Goal: Information Seeking & Learning: Learn about a topic

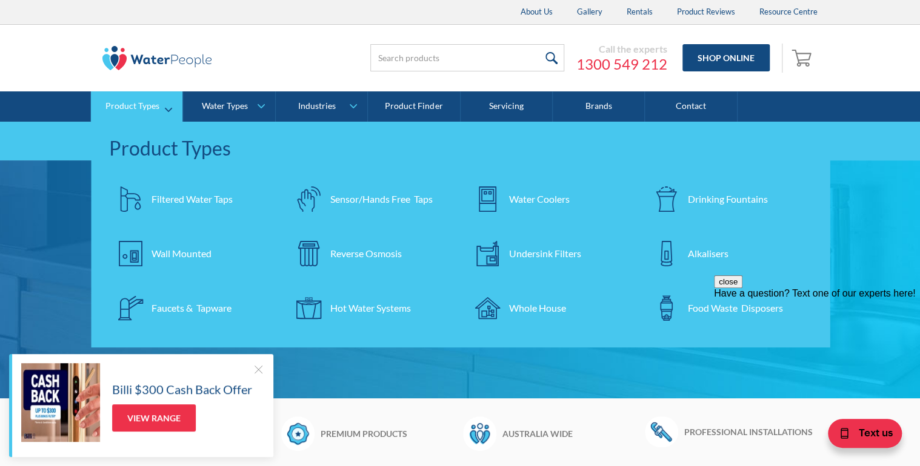
click at [169, 110] on link "Product Types" at bounding box center [136, 106] width 91 height 30
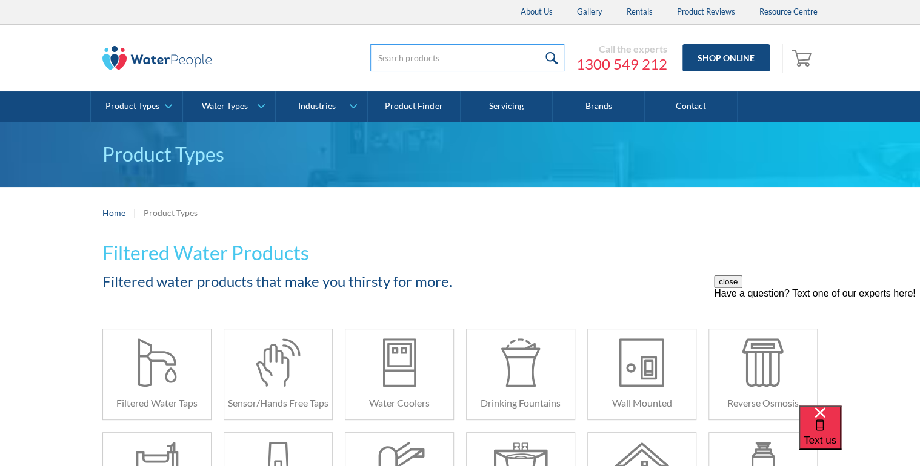
click at [399, 55] on input "search" at bounding box center [467, 57] width 194 height 27
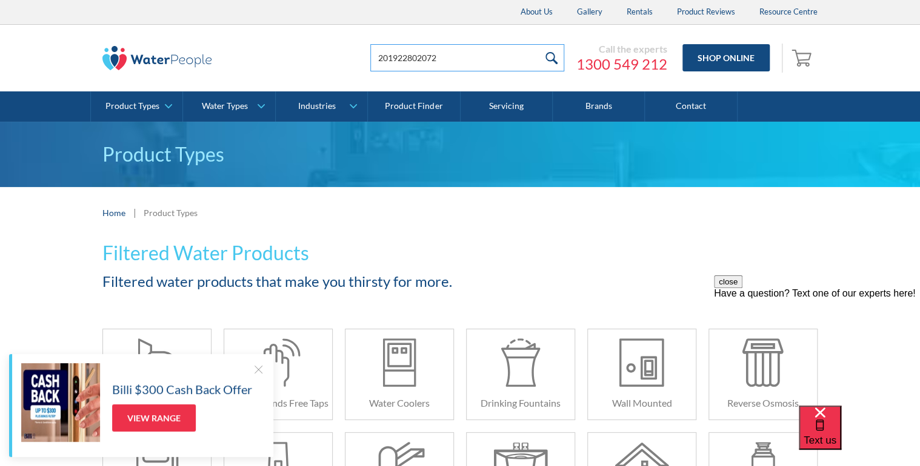
type input "201922802072"
click at [551, 58] on input "submit" at bounding box center [551, 57] width 26 height 27
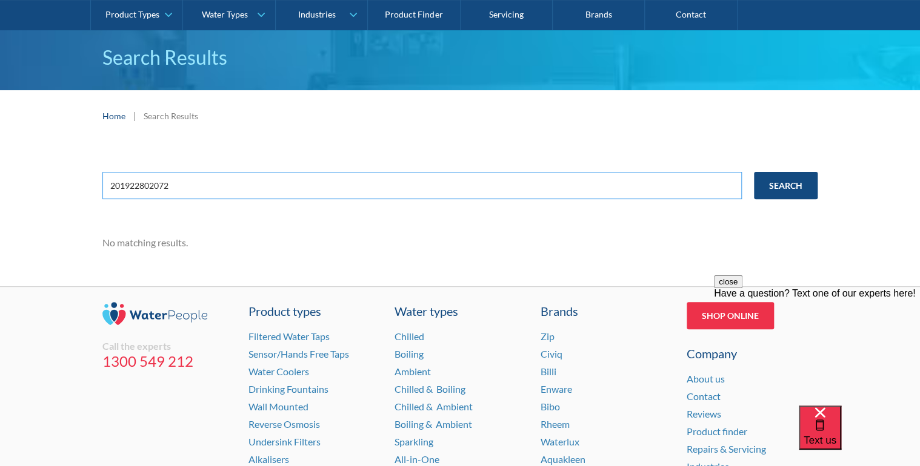
drag, startPoint x: 177, startPoint y: 186, endPoint x: 99, endPoint y: 189, distance: 77.6
click at [99, 189] on div "201922802072 Search No matching results." at bounding box center [460, 214] width 920 height 145
type input "hydrotap-G4 4in1 100/75"
click at [795, 181] on input "Search" at bounding box center [786, 185] width 64 height 27
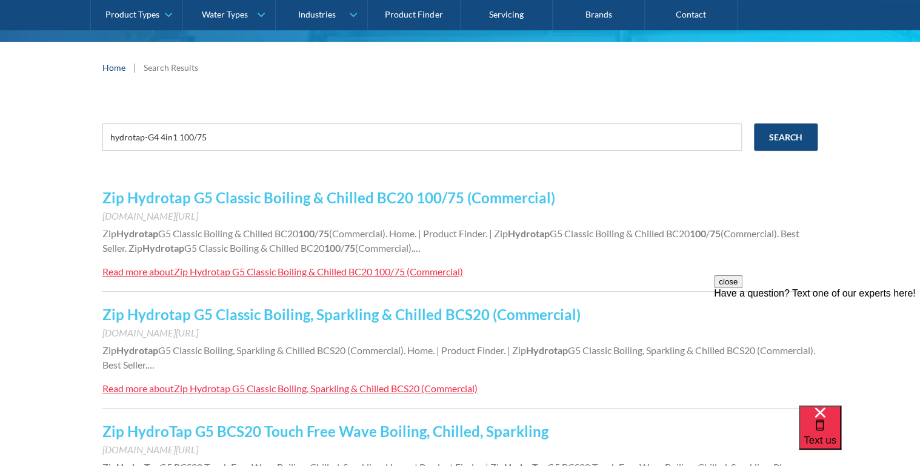
scroll to position [194, 0]
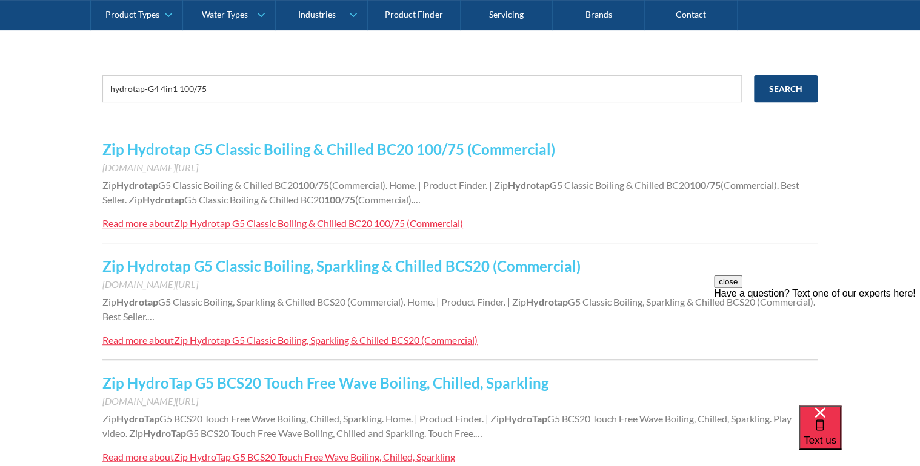
click at [246, 150] on link "Zip Hydrotap G5 Classic Boiling & Chilled BC20 100/75 (Commercial)" at bounding box center [328, 150] width 452 height 18
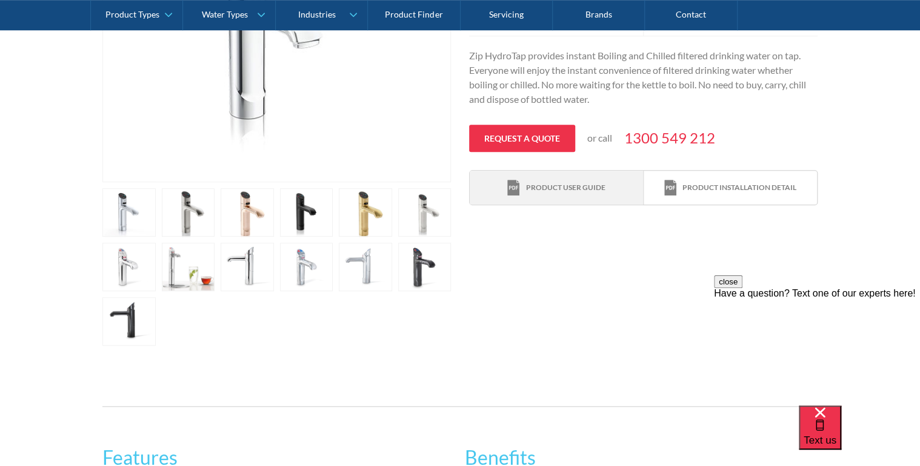
click at [521, 188] on div "Product user guide" at bounding box center [556, 188] width 98 height 16
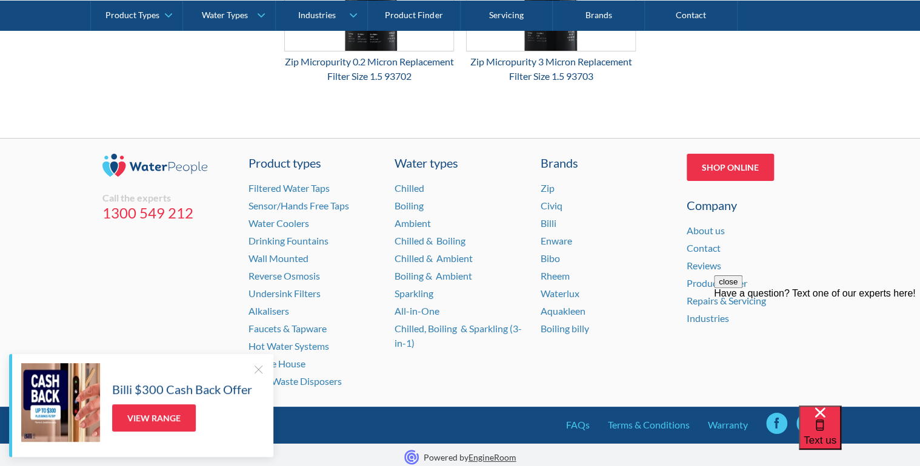
scroll to position [2109, 0]
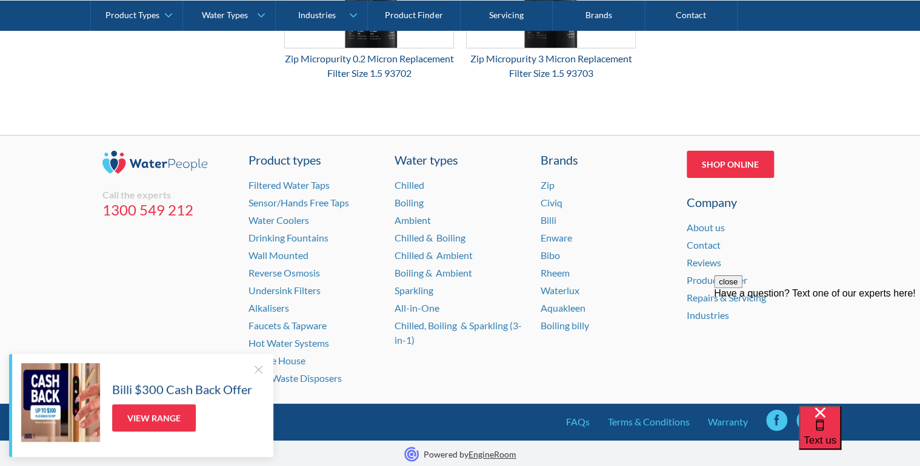
click at [253, 362] on div "Billi $300 Cash Back Offer View Range" at bounding box center [141, 405] width 264 height 103
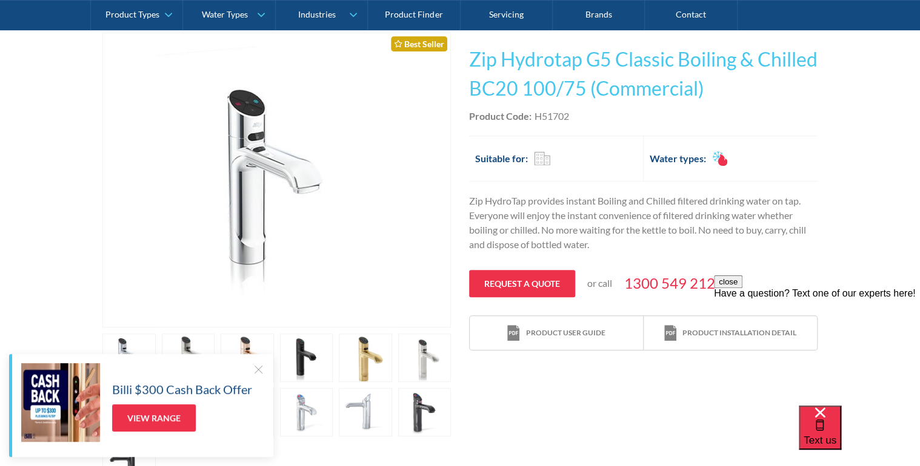
scroll to position [268, 0]
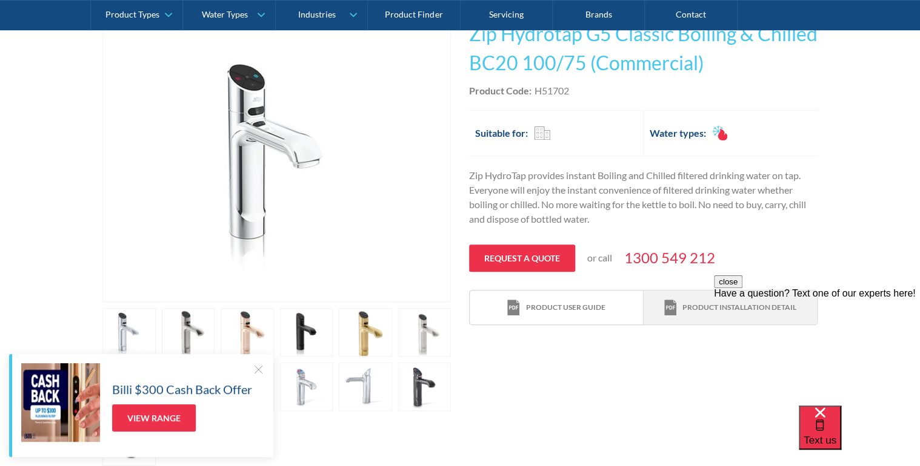
click at [708, 303] on div "Product installation detail" at bounding box center [739, 307] width 114 height 11
click at [56, 172] on div "Play video Fits Most Brands Best Seller No items found. This tap design is incl…" at bounding box center [460, 236] width 920 height 495
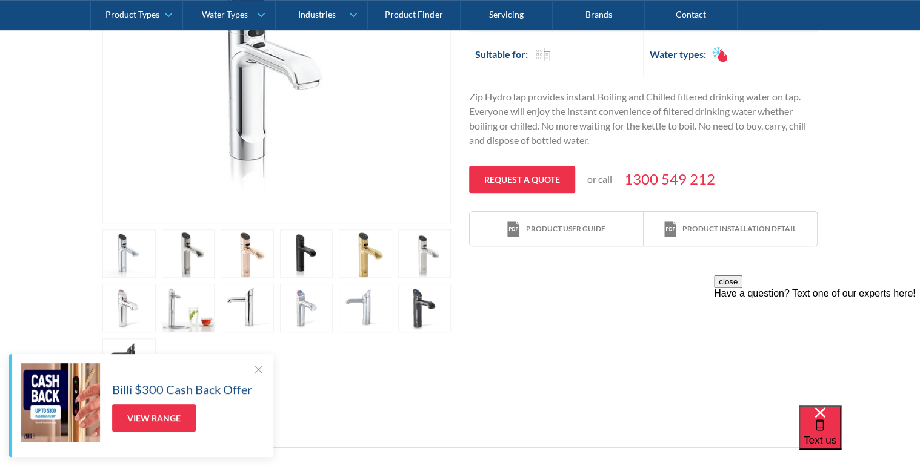
scroll to position [219, 0]
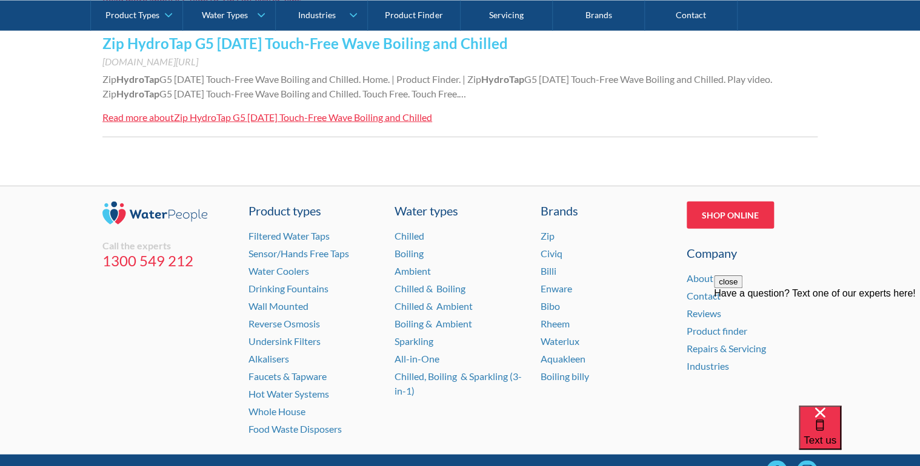
scroll to position [1403, 0]
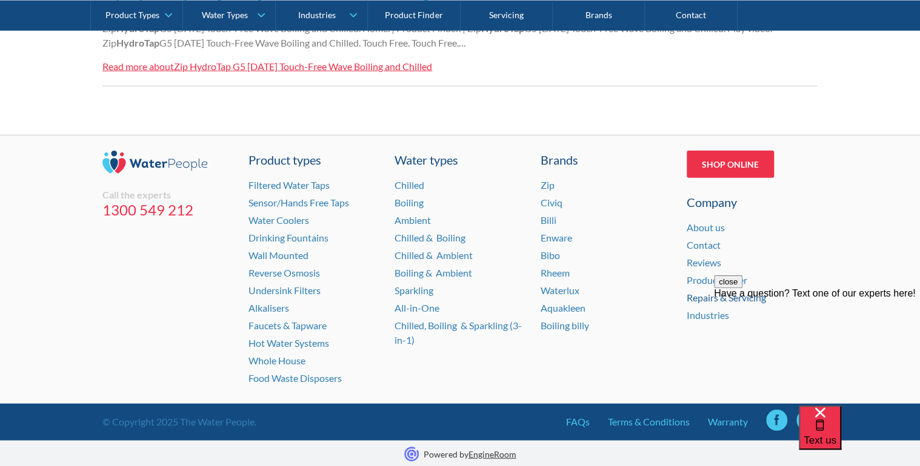
click at [712, 298] on link "Repairs & Servicing" at bounding box center [725, 298] width 79 height 12
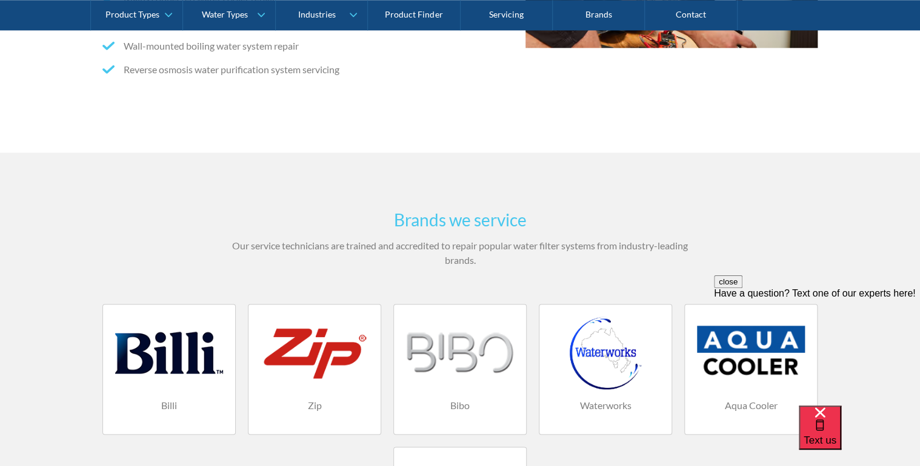
scroll to position [775, 0]
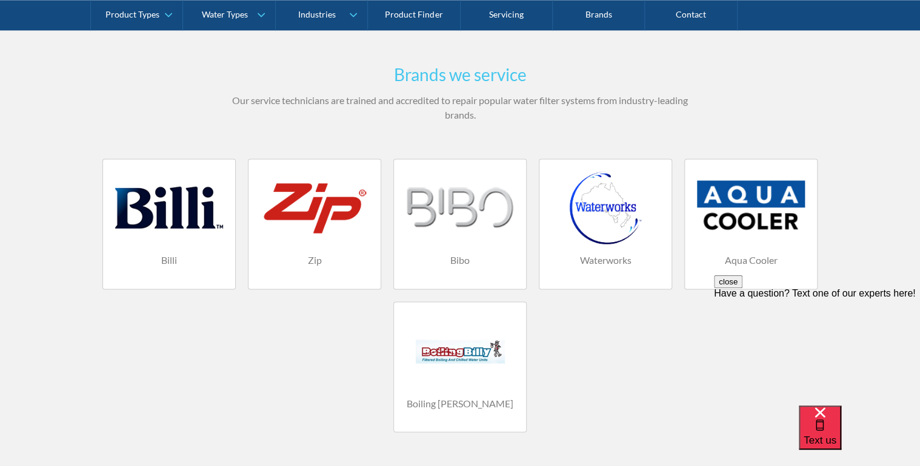
click at [315, 215] on div at bounding box center [314, 207] width 108 height 73
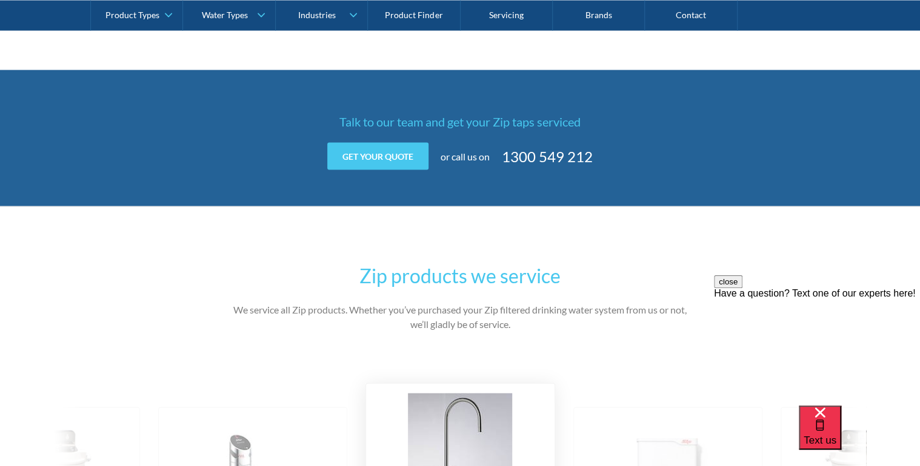
scroll to position [1260, 0]
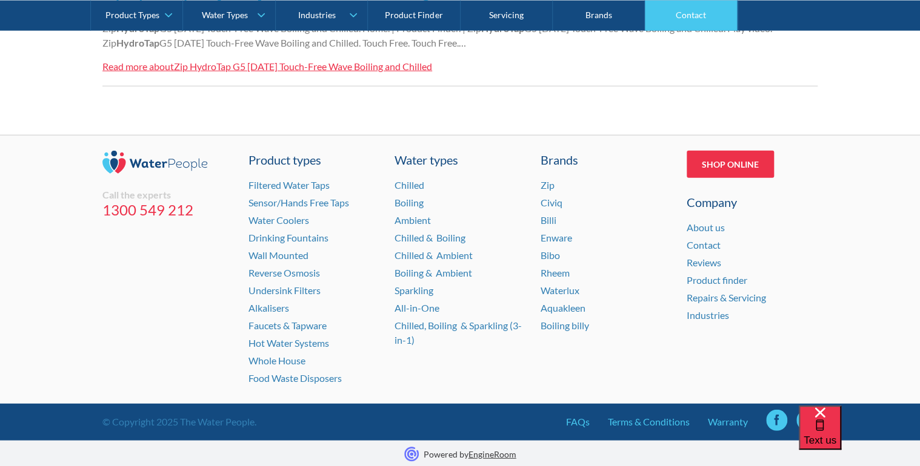
click at [693, 22] on link "Contact" at bounding box center [691, 15] width 92 height 30
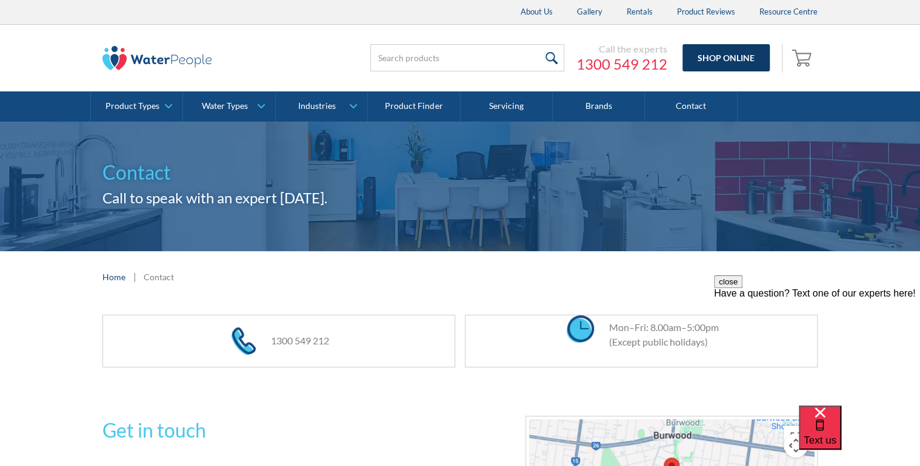
click at [728, 53] on link "Shop Online" at bounding box center [725, 57] width 87 height 27
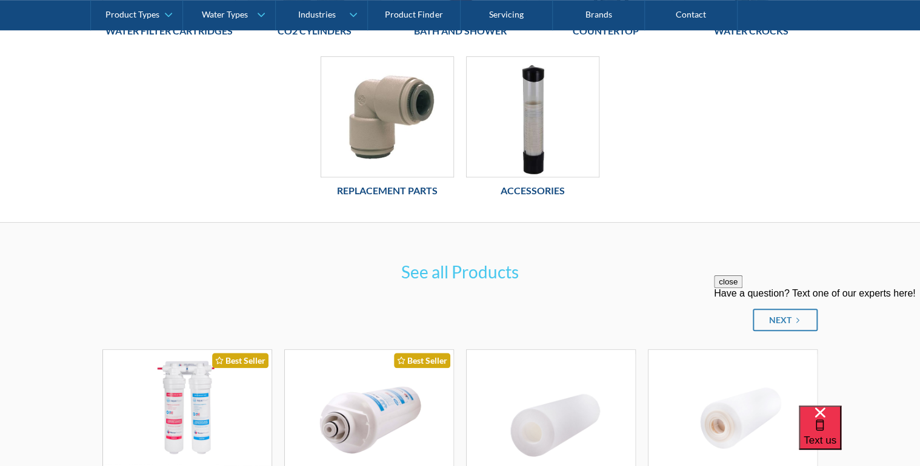
scroll to position [413, 0]
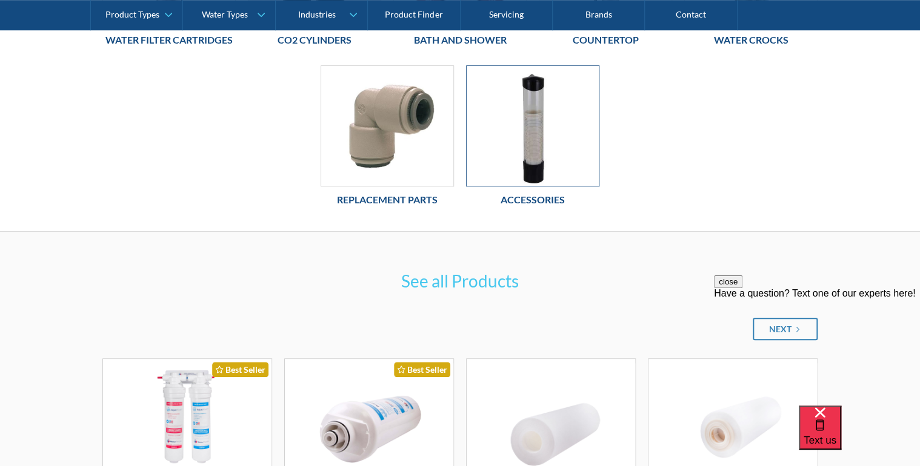
click at [543, 138] on img at bounding box center [532, 126] width 132 height 120
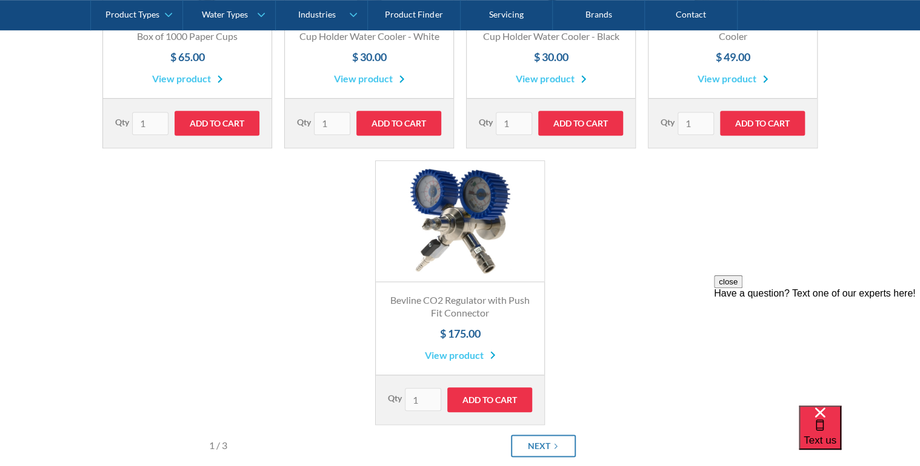
scroll to position [436, 0]
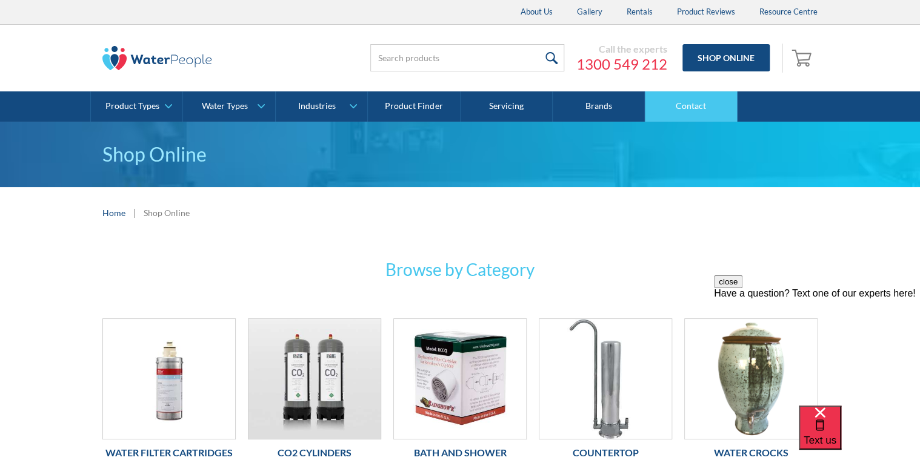
click at [691, 102] on link "Contact" at bounding box center [691, 106] width 92 height 30
